Goal: Information Seeking & Learning: Learn about a topic

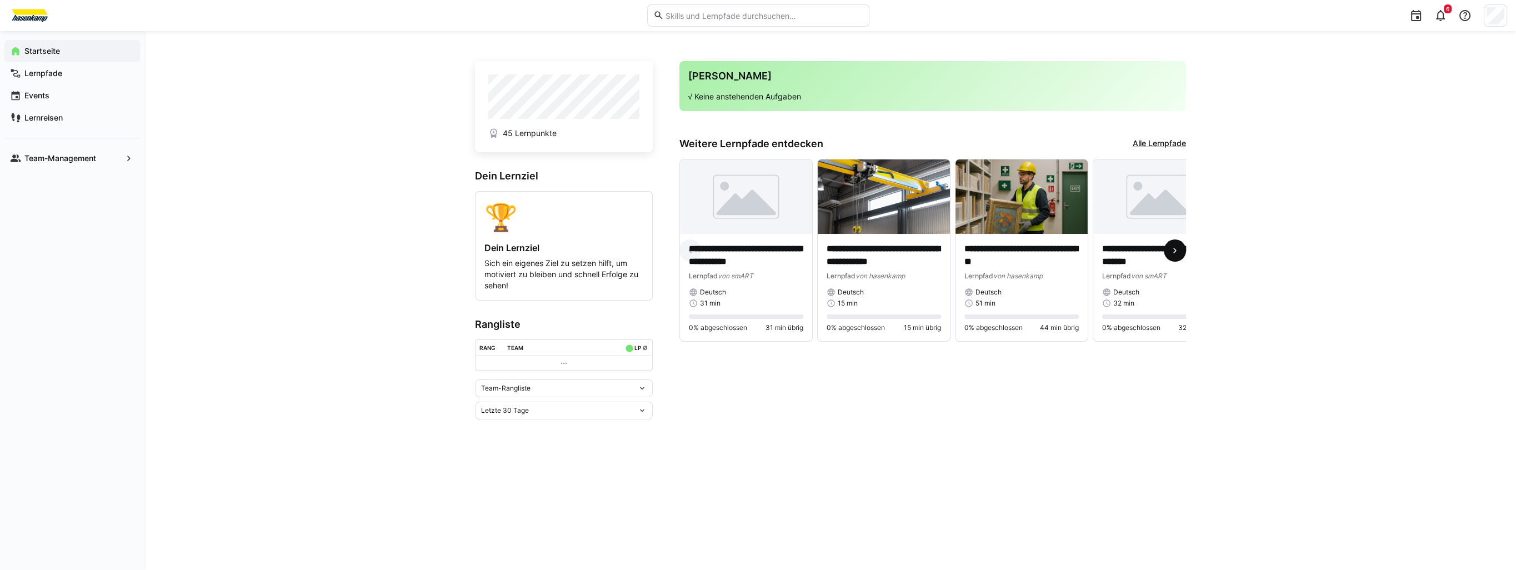
click at [1171, 250] on eds-icon at bounding box center [1174, 250] width 11 height 11
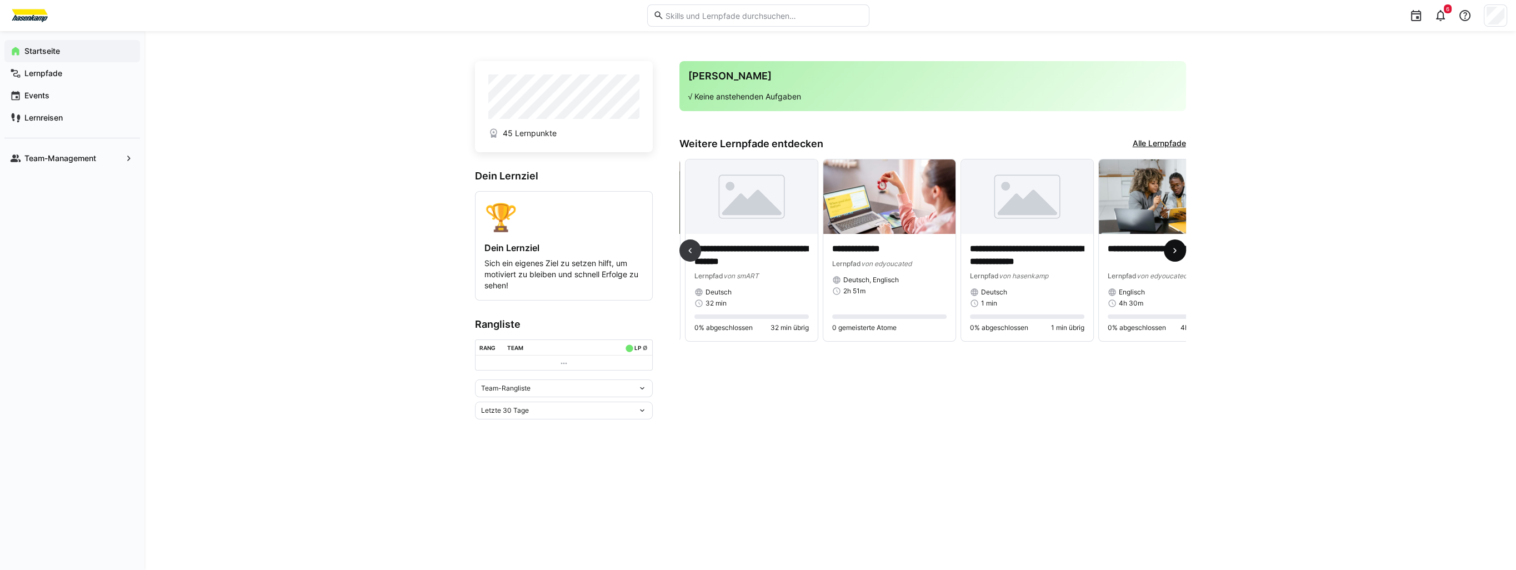
scroll to position [0, 413]
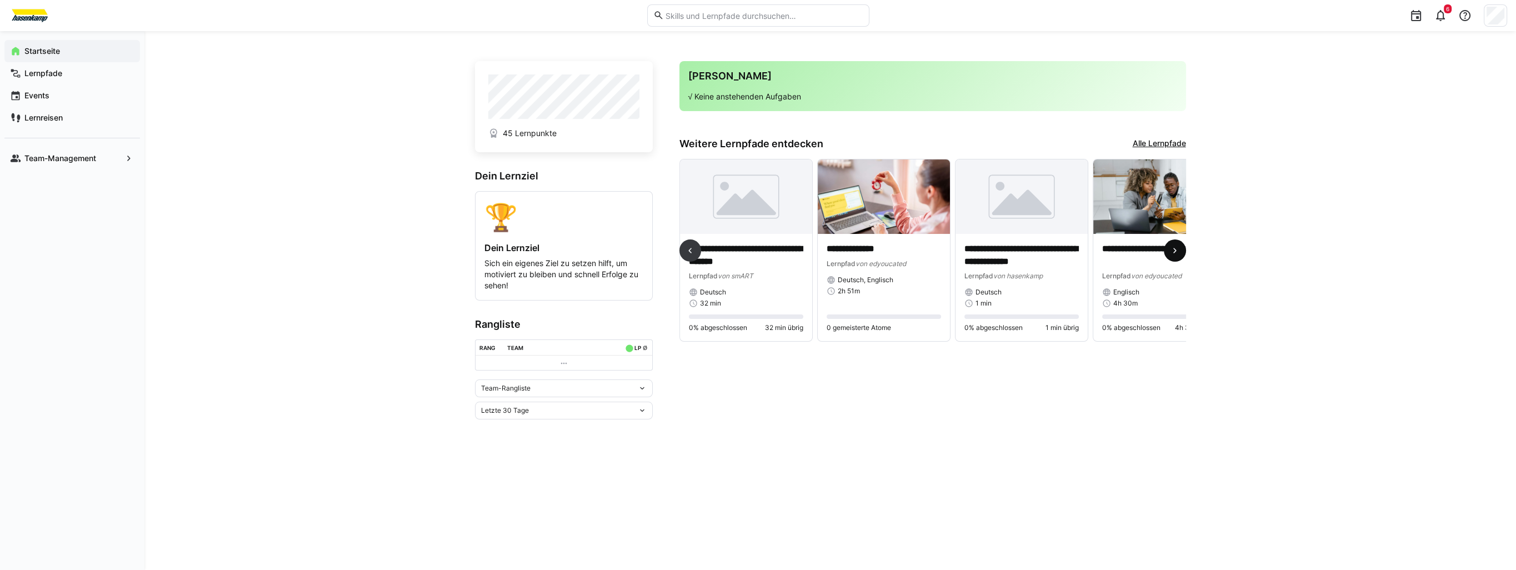
click at [1171, 250] on eds-icon at bounding box center [1174, 250] width 11 height 11
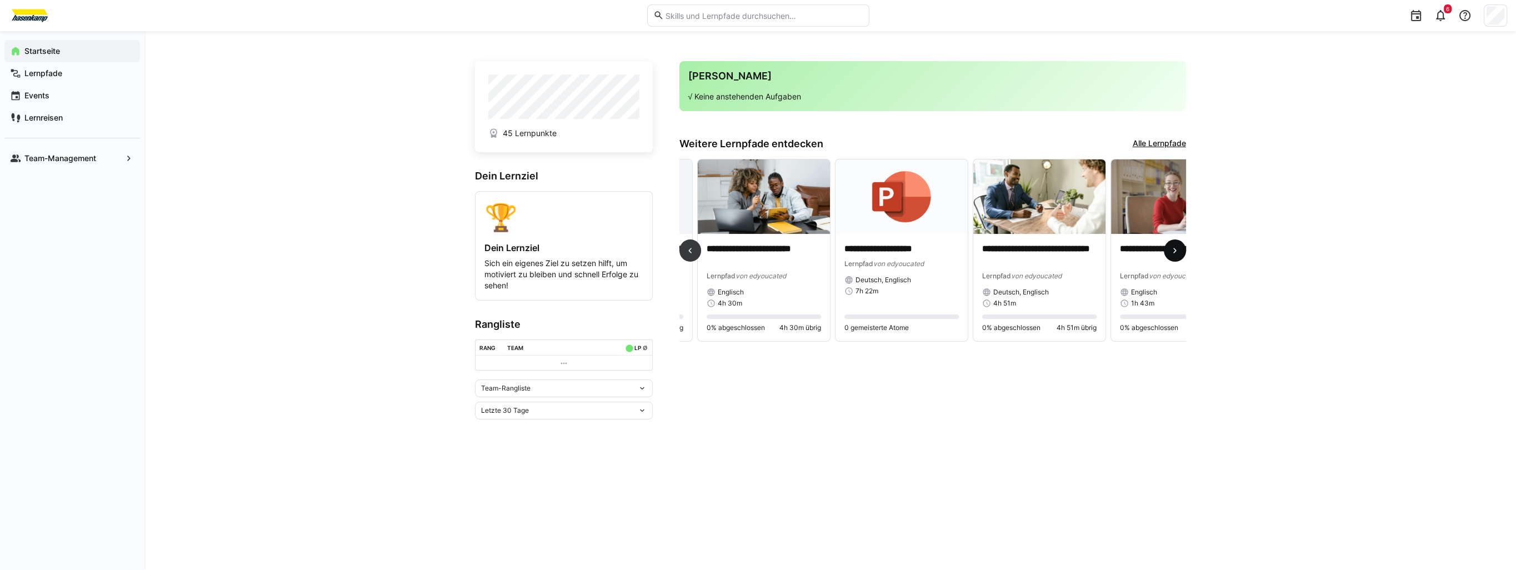
scroll to position [0, 827]
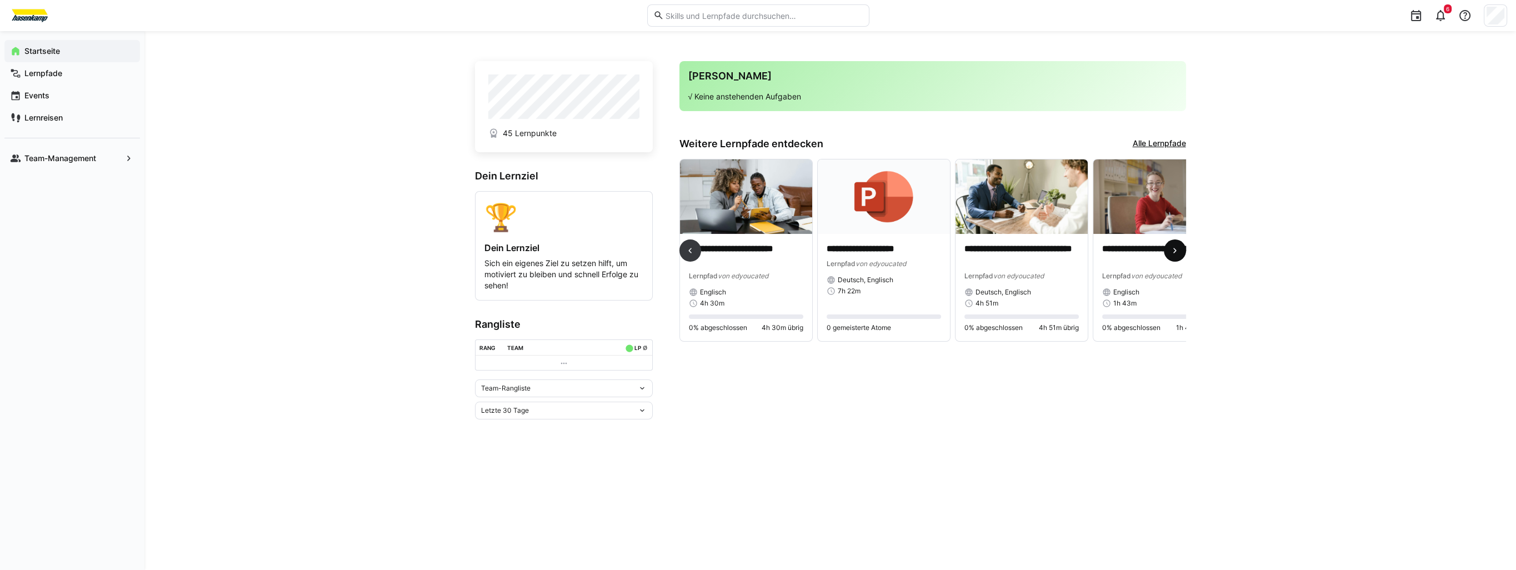
click at [1171, 250] on eds-icon at bounding box center [1174, 250] width 11 height 11
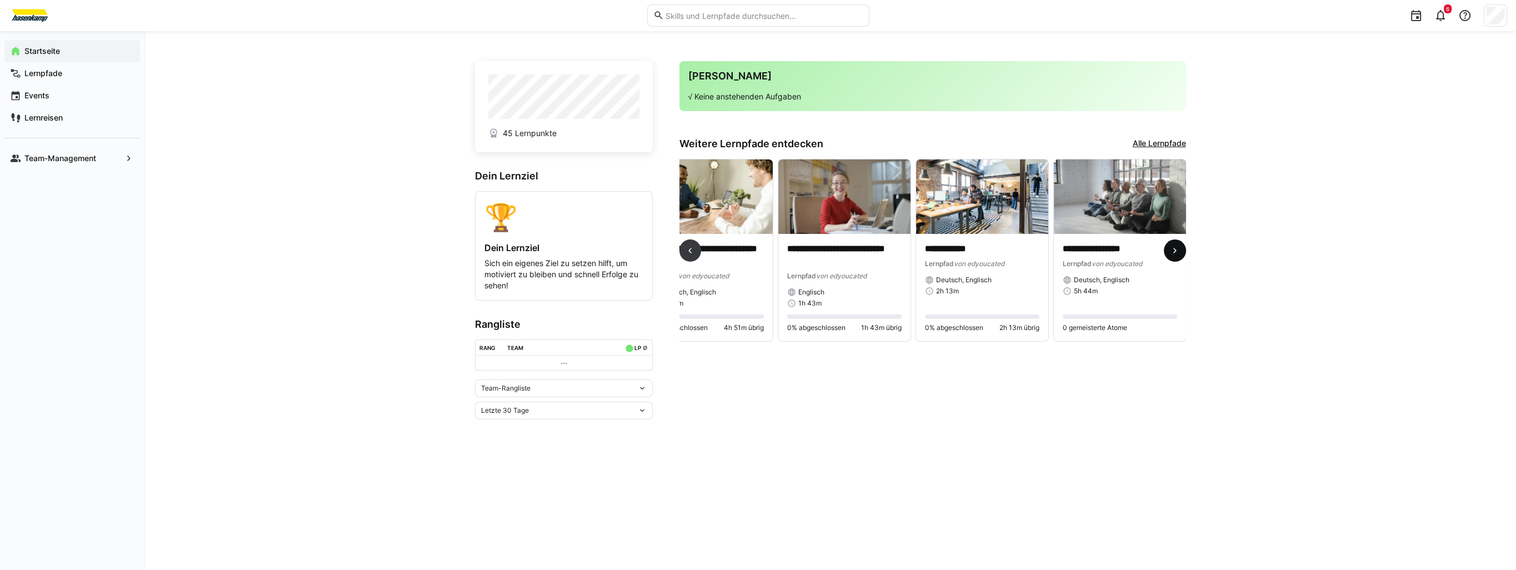
scroll to position [0, 1142]
click at [98, 148] on div "Team-Management" at bounding box center [72, 158] width 136 height 22
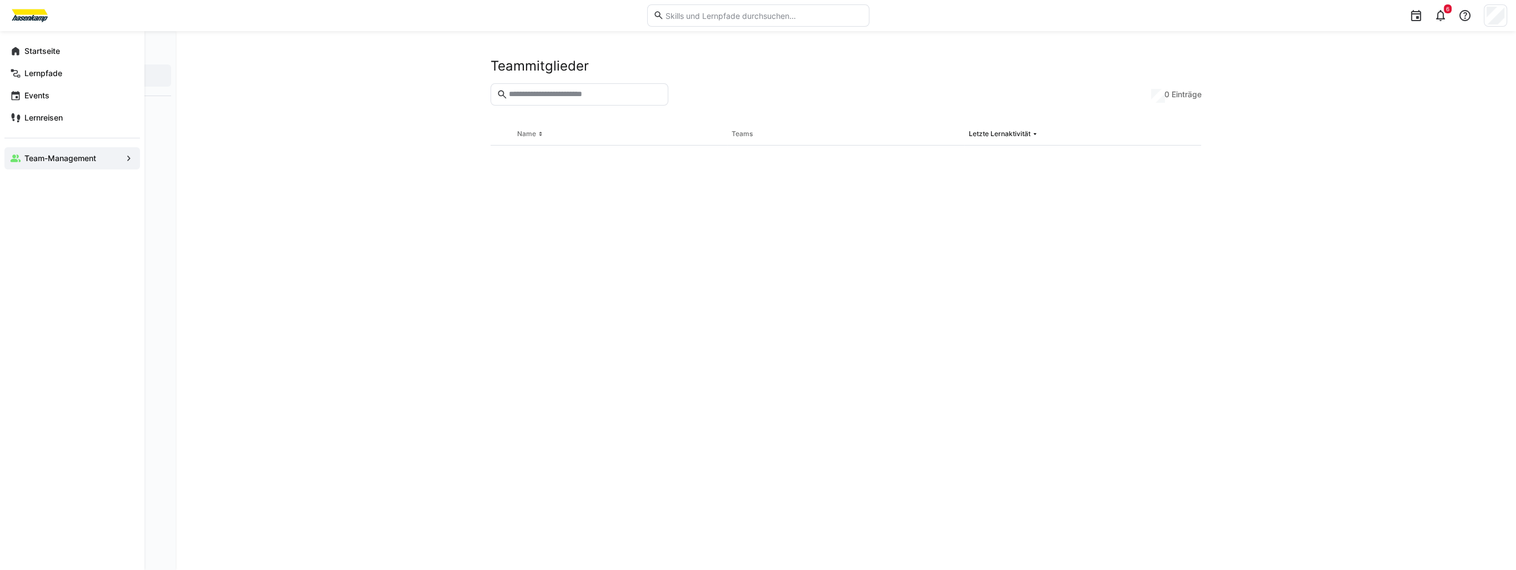
click at [0, 0] on app-navigation-label "Team-Management" at bounding box center [0, 0] width 0 height 0
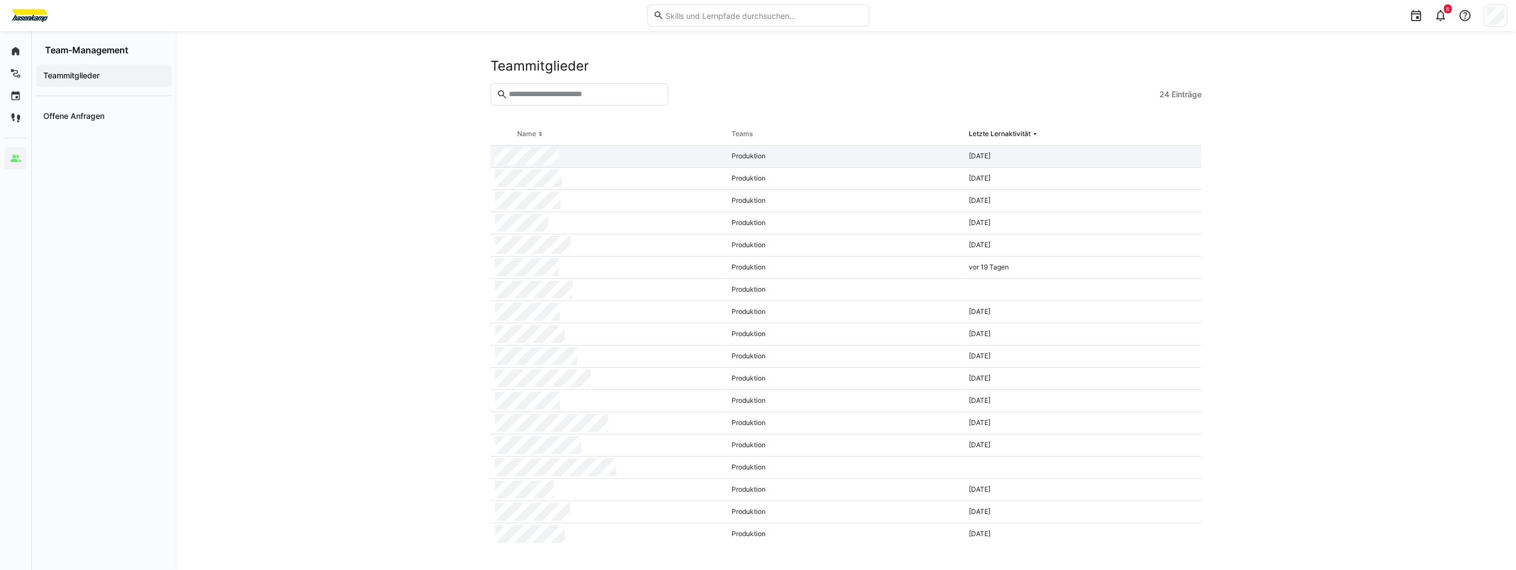
click at [640, 152] on div at bounding box center [608, 157] width 237 height 22
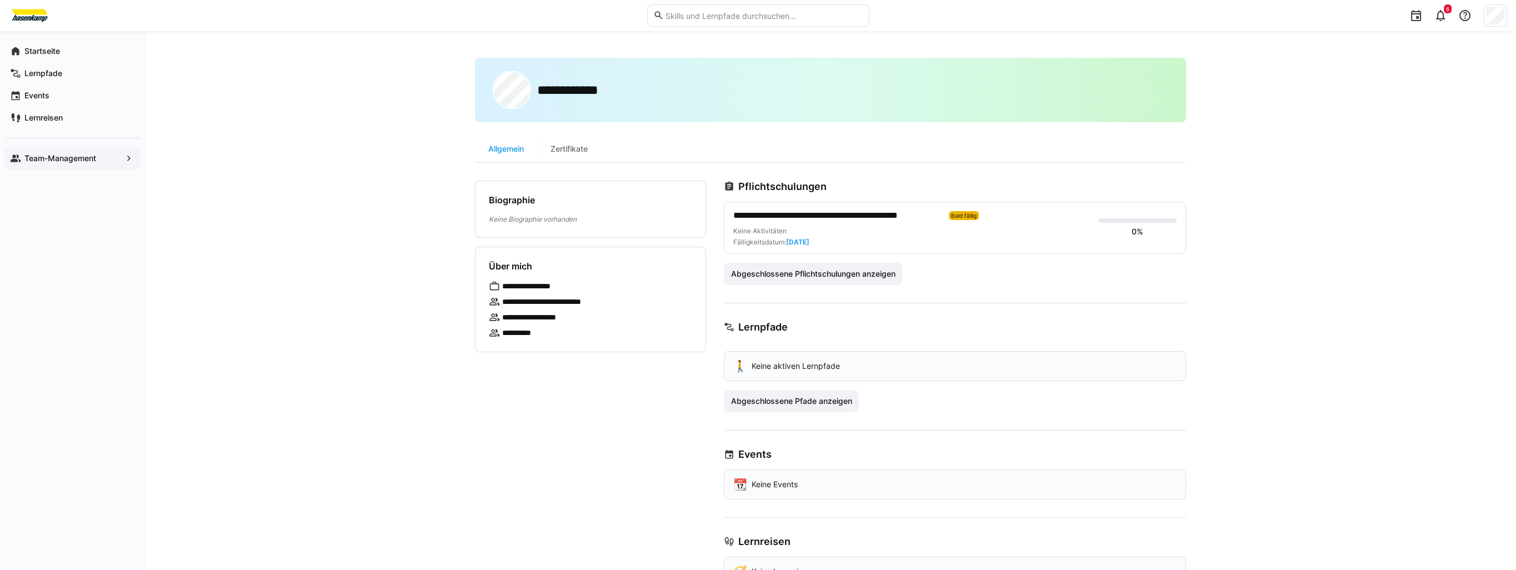
click at [891, 214] on span "**********" at bounding box center [836, 215] width 207 height 13
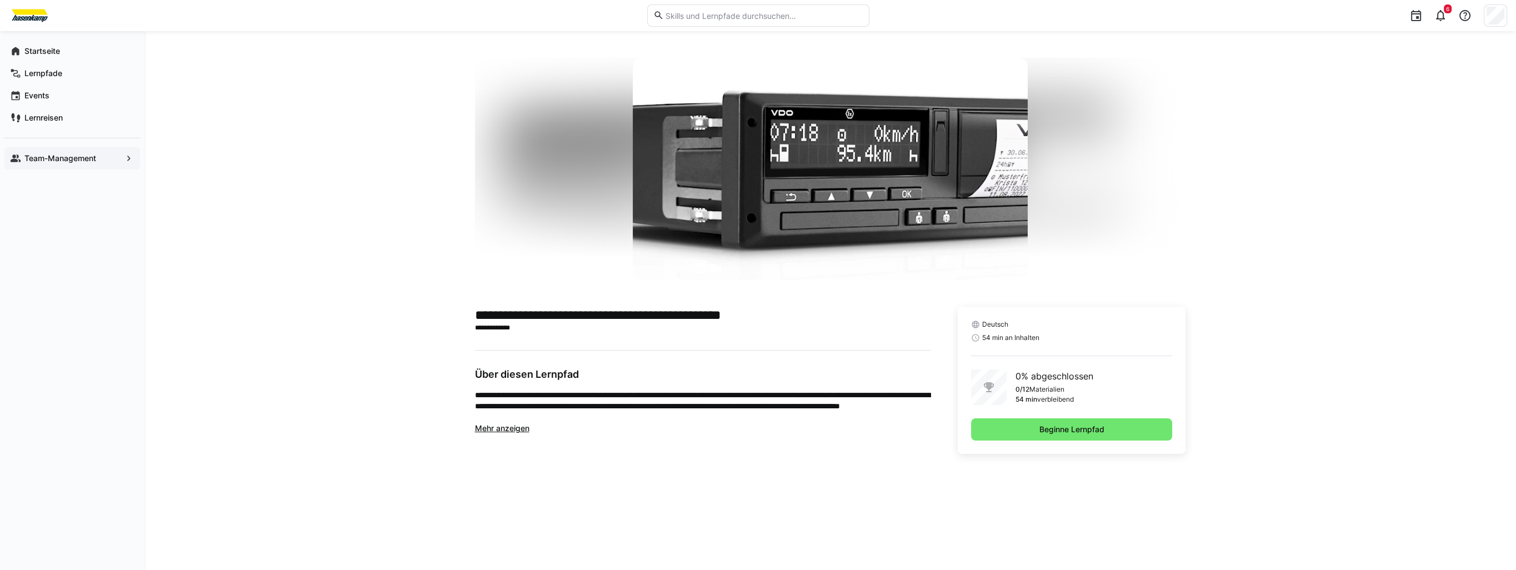
click at [0, 0] on app-navigation-label "Team-Management" at bounding box center [0, 0] width 0 height 0
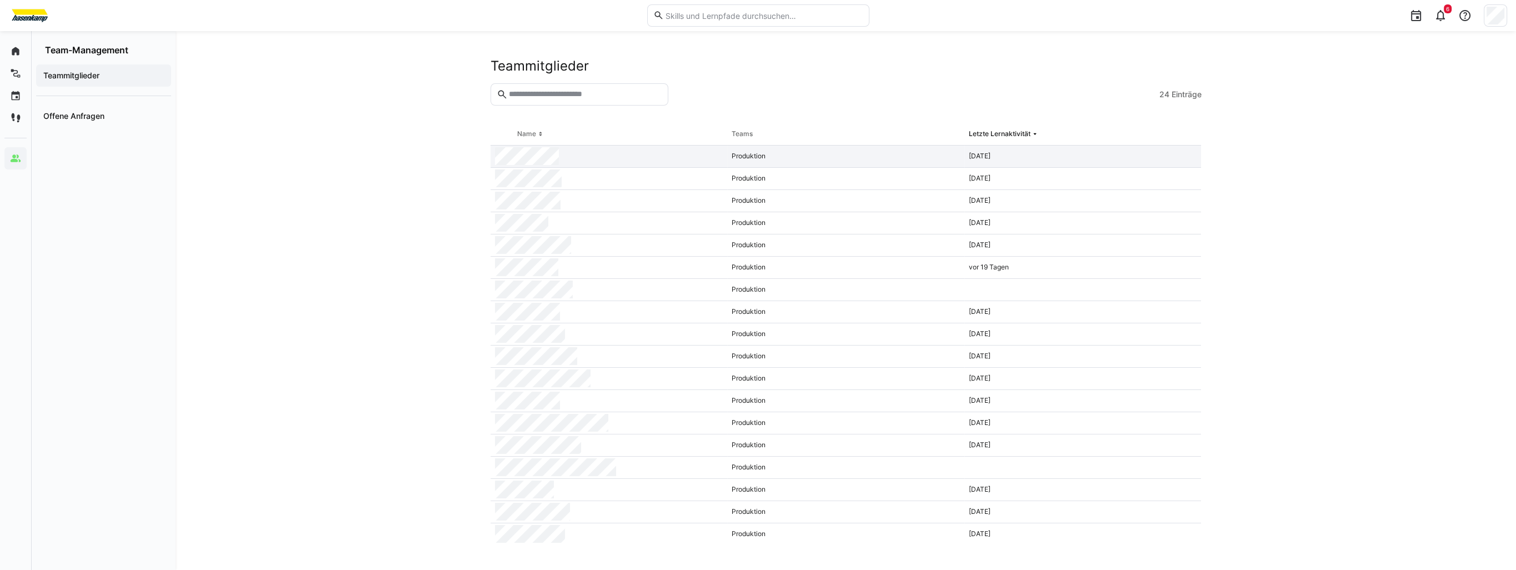
click at [617, 161] on div at bounding box center [608, 157] width 237 height 22
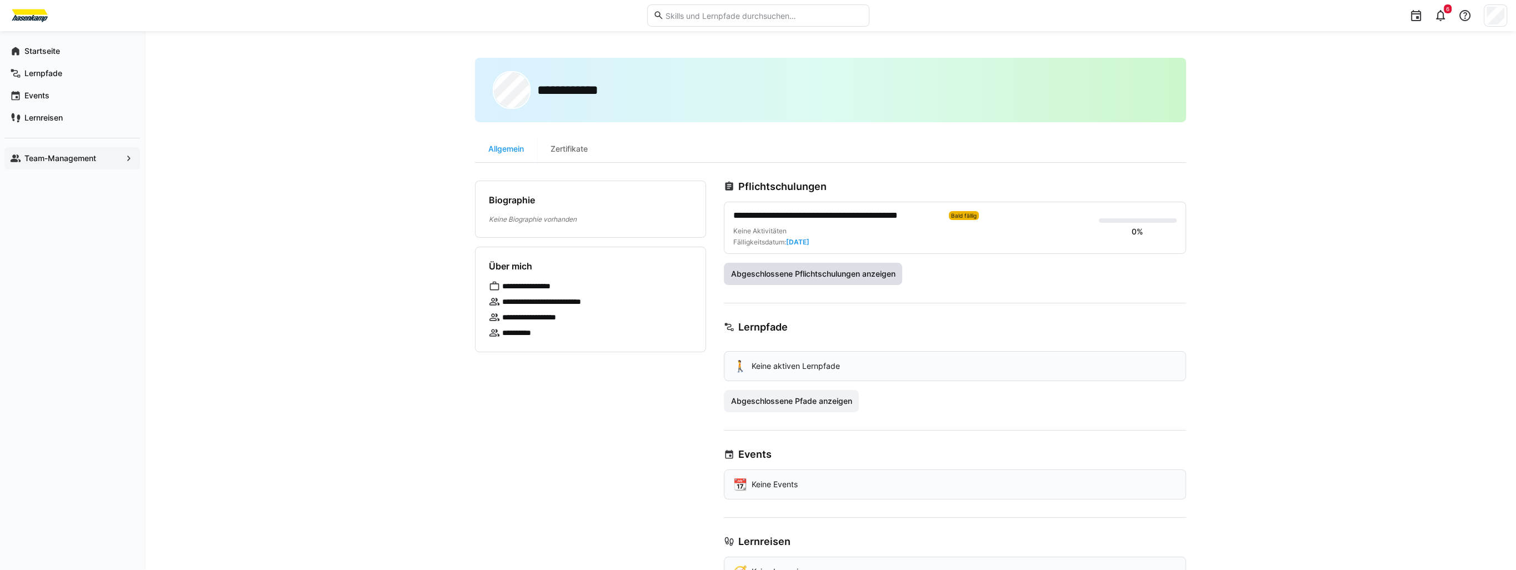
click at [877, 273] on span "Abgeschlossene Pflichtschulungen anzeigen" at bounding box center [813, 273] width 168 height 11
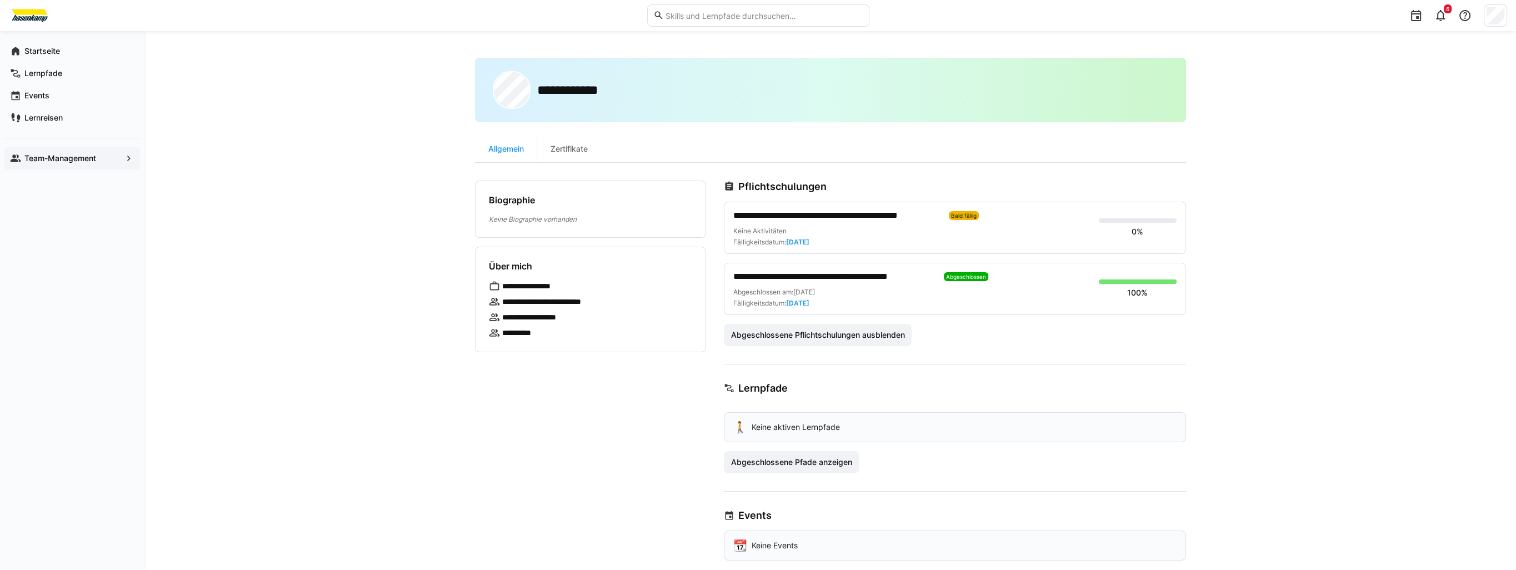
drag, startPoint x: 789, startPoint y: 241, endPoint x: 823, endPoint y: 246, distance: 34.7
click at [823, 246] on div "Keine Aktivitäten Fälligkeitsdatum: [DATE]" at bounding box center [911, 237] width 357 height 20
click at [572, 152] on div "Zertifikate" at bounding box center [569, 149] width 64 height 27
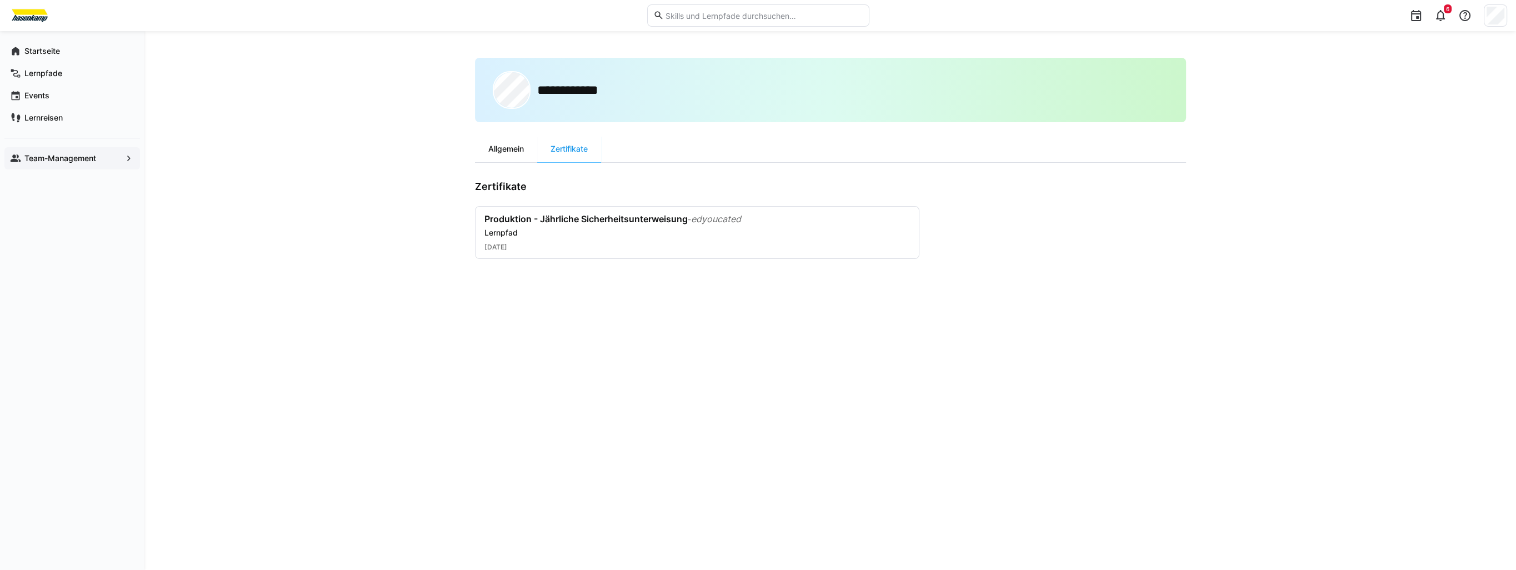
click at [521, 147] on div "Allgemein" at bounding box center [506, 149] width 62 height 27
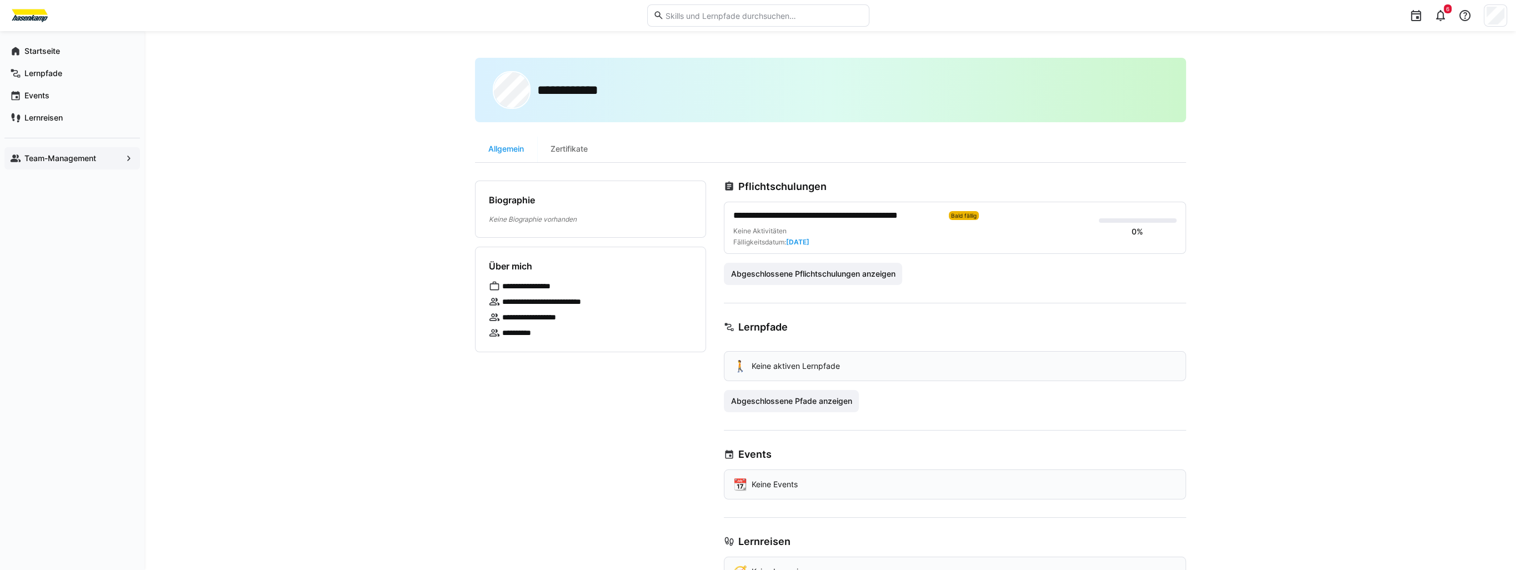
click at [896, 229] on div "Keine Aktivitäten Fälligkeitsdatum: [DATE]" at bounding box center [911, 237] width 357 height 20
click at [884, 215] on span "**********" at bounding box center [836, 215] width 207 height 13
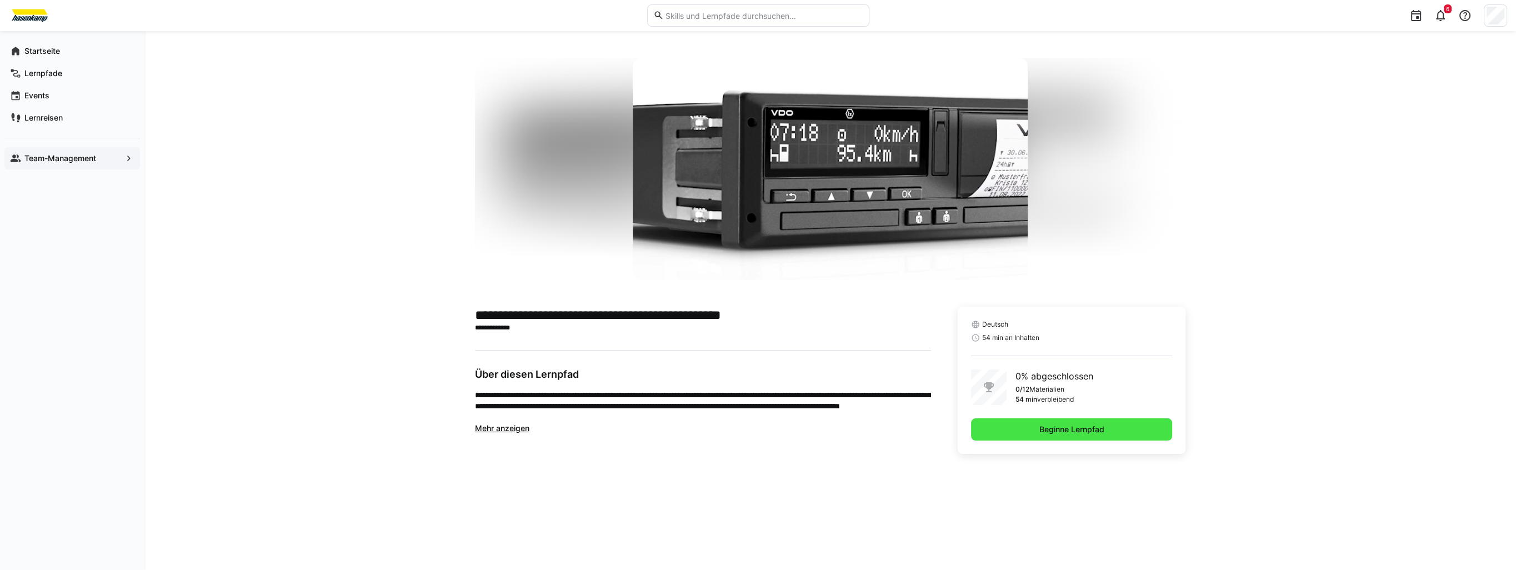
click at [1019, 420] on span "Beginne Lernpfad" at bounding box center [1072, 429] width 202 height 22
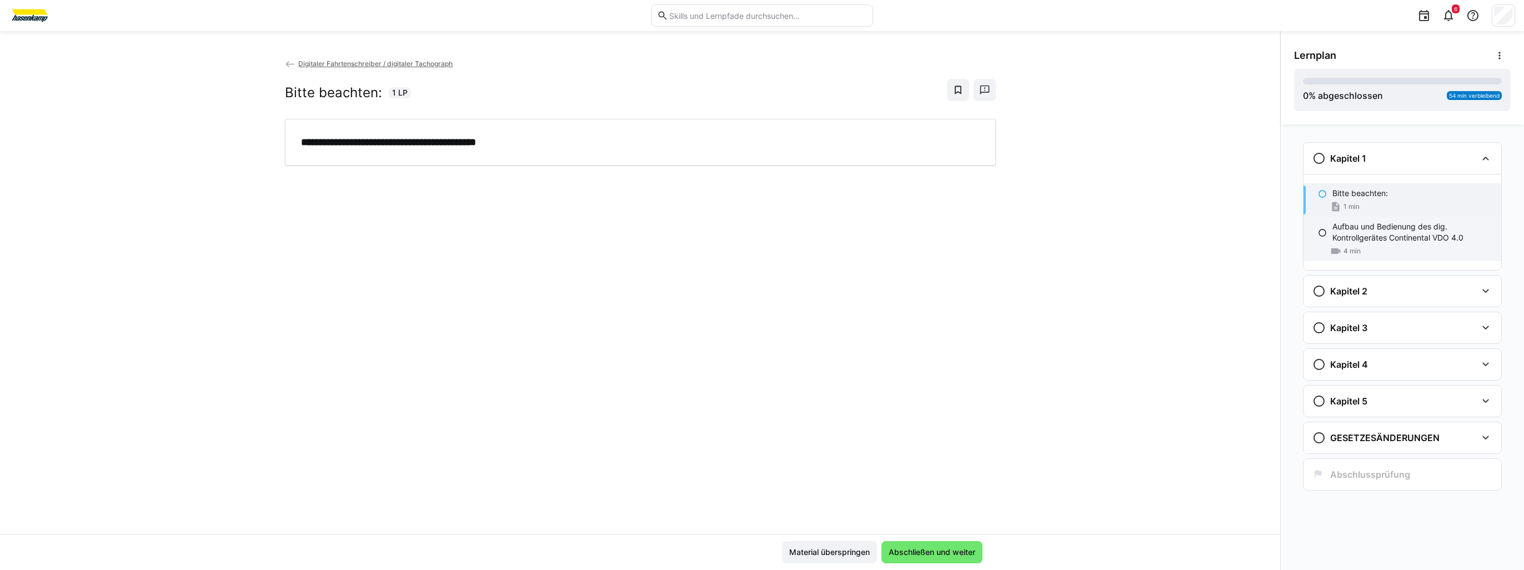
click at [1326, 233] on div "Aufbau und Bedienung des dig. Kontrollgerätes Continental VDO 4.0 4 min" at bounding box center [1403, 239] width 198 height 44
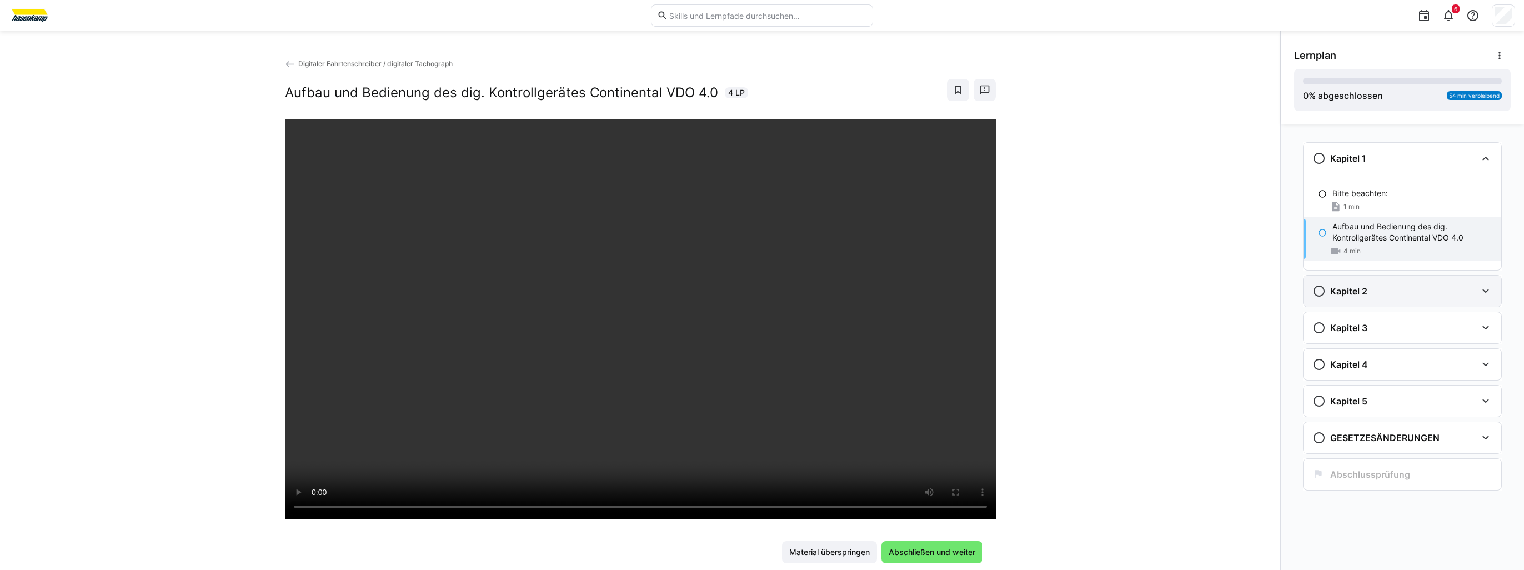
click at [1321, 289] on eds-icon at bounding box center [1319, 290] width 13 height 13
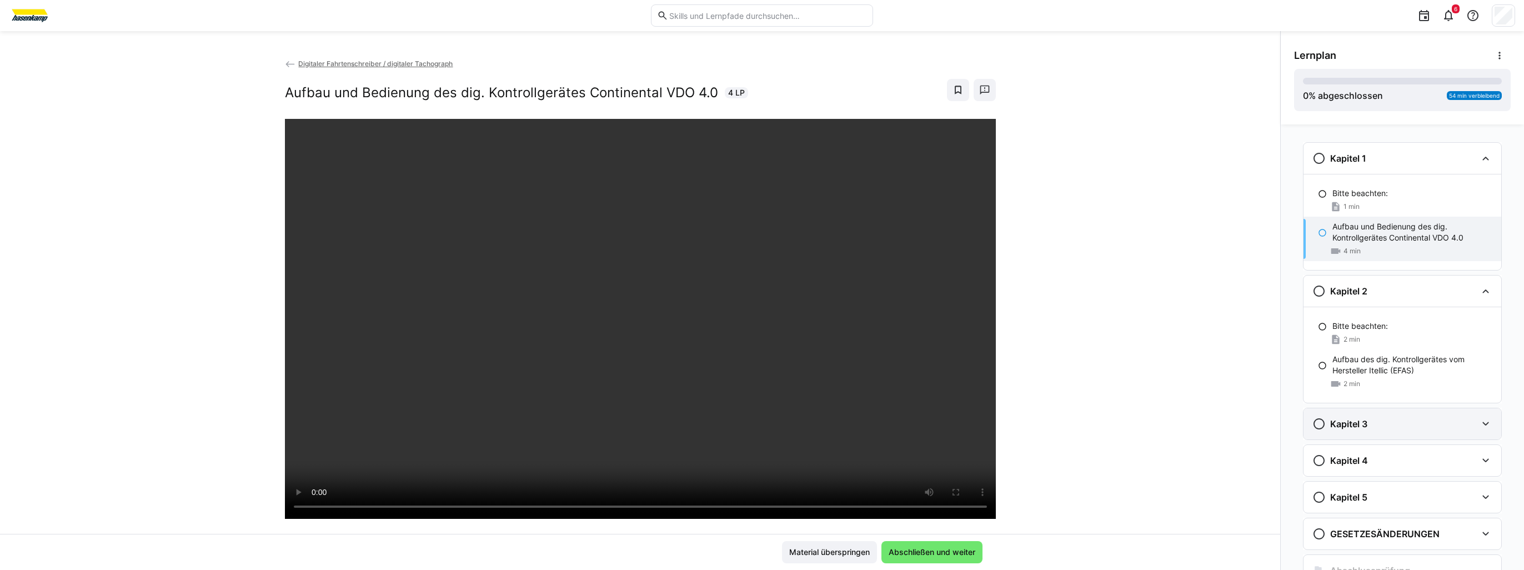
click at [1321, 419] on div "Kapitel 3" at bounding box center [1340, 423] width 55 height 13
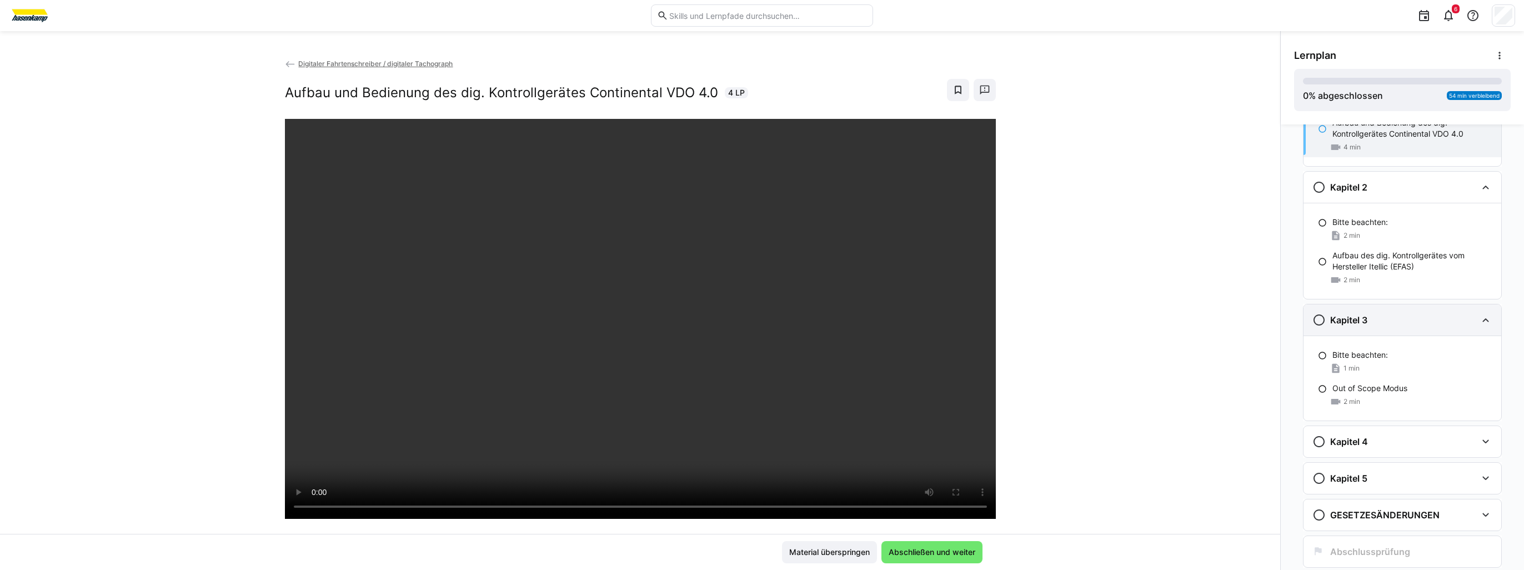
scroll to position [111, 0]
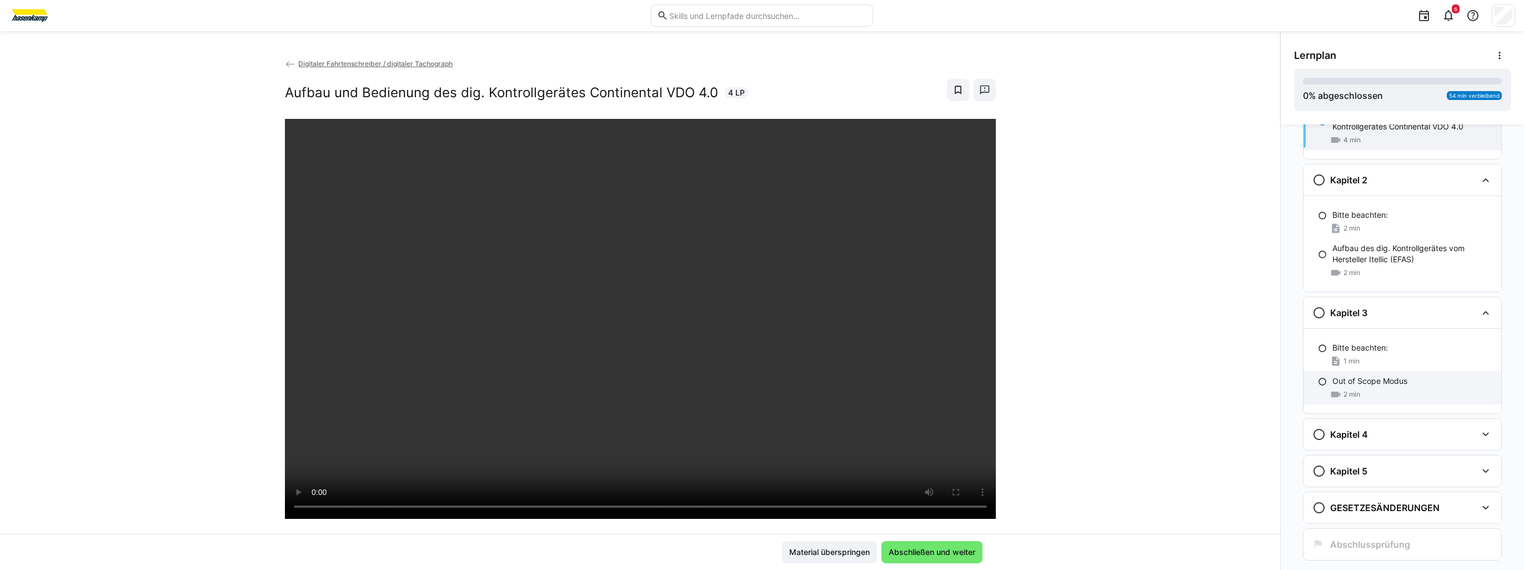
click at [1324, 379] on div "Out of Scope Modus 2 min" at bounding box center [1403, 387] width 198 height 33
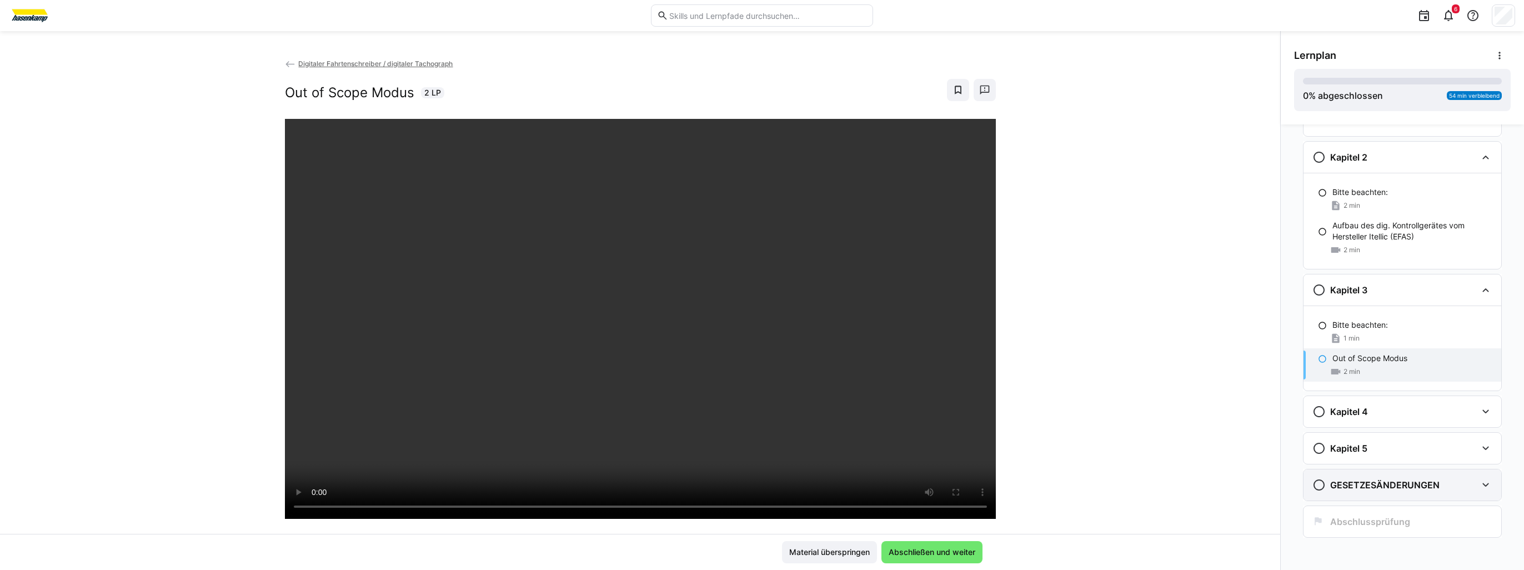
click at [1334, 484] on h3 "GESETZESÄNDERUNGEN" at bounding box center [1384, 484] width 109 height 11
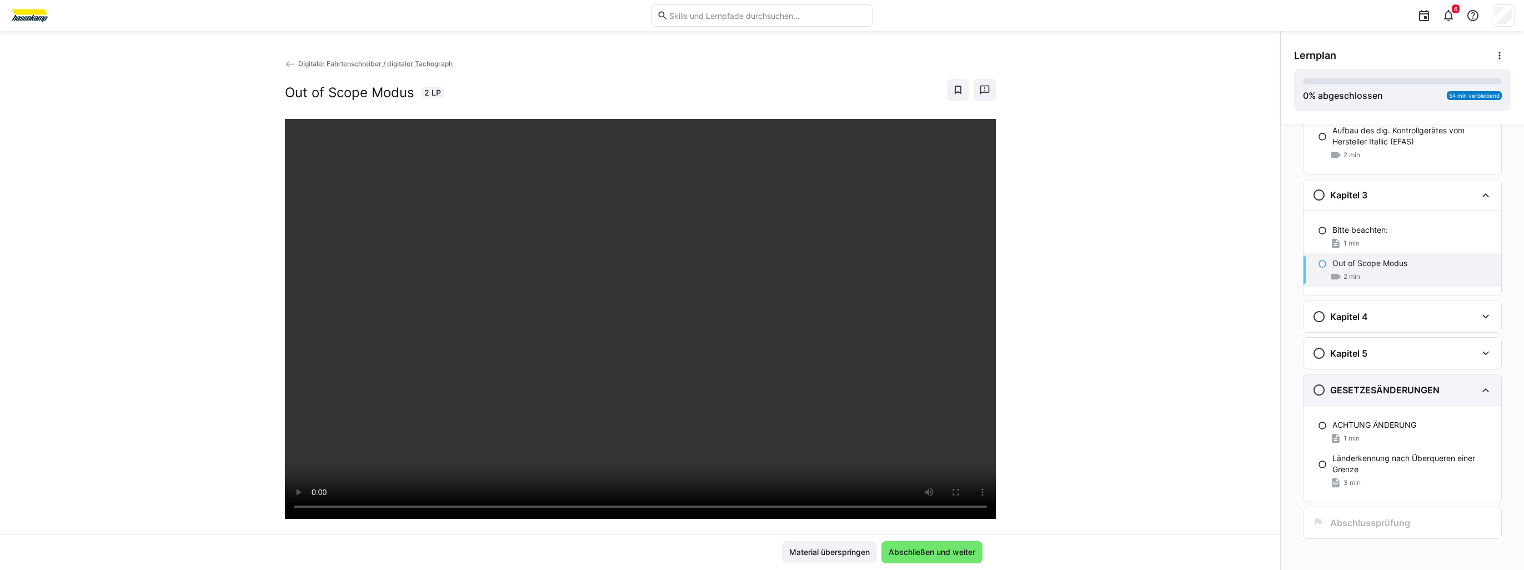
scroll to position [231, 0]
click at [1388, 223] on div "Bitte beachten:" at bounding box center [1413, 228] width 160 height 11
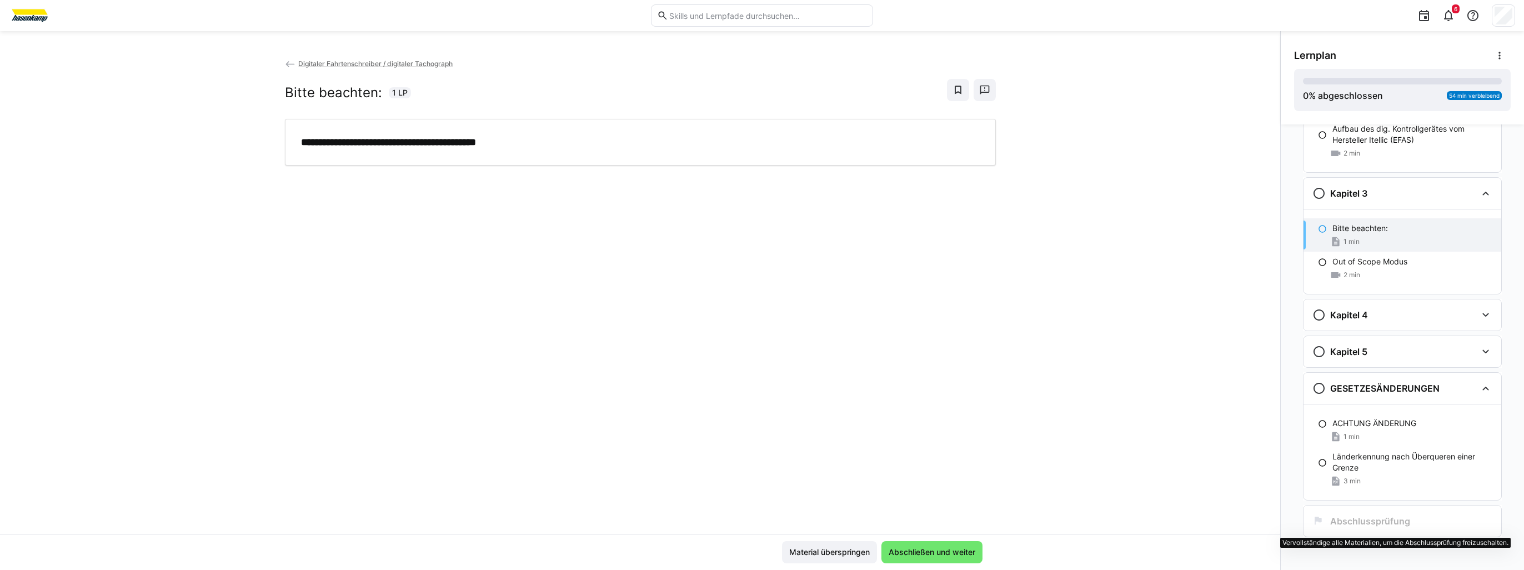
click at [1371, 515] on h3 "Abschlussprüfung" at bounding box center [1370, 520] width 80 height 11
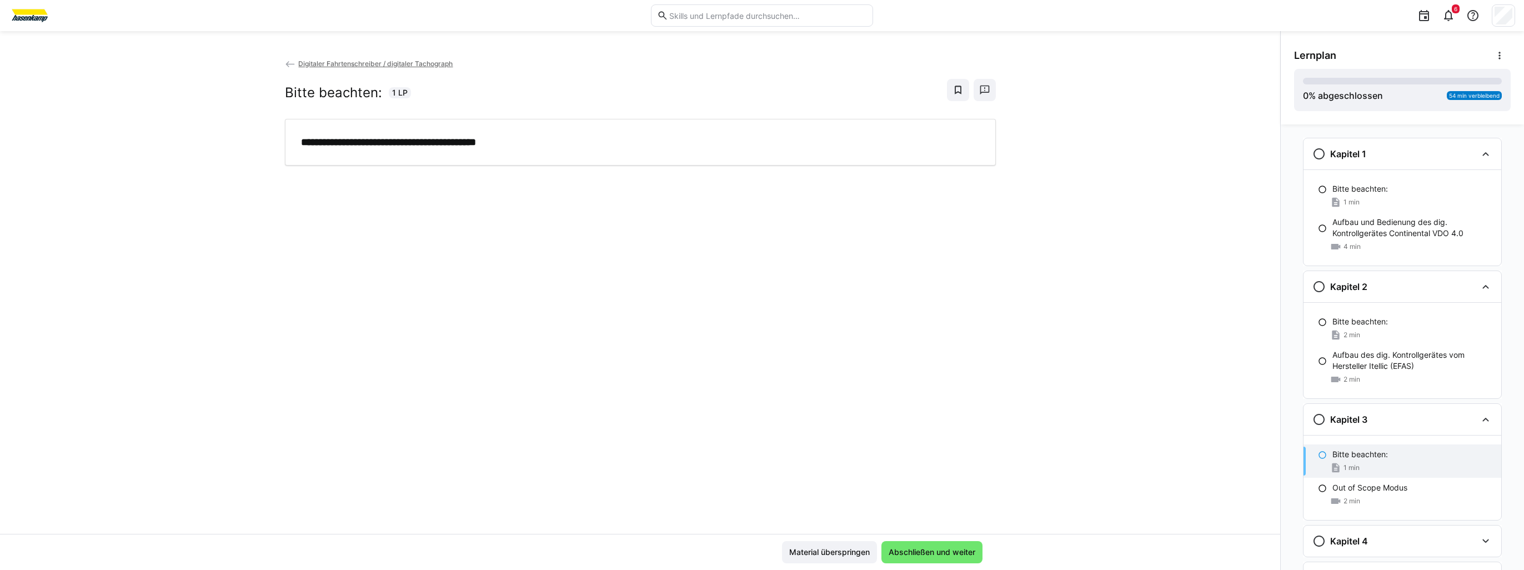
scroll to position [0, 0]
